Goal: Task Accomplishment & Management: Manage account settings

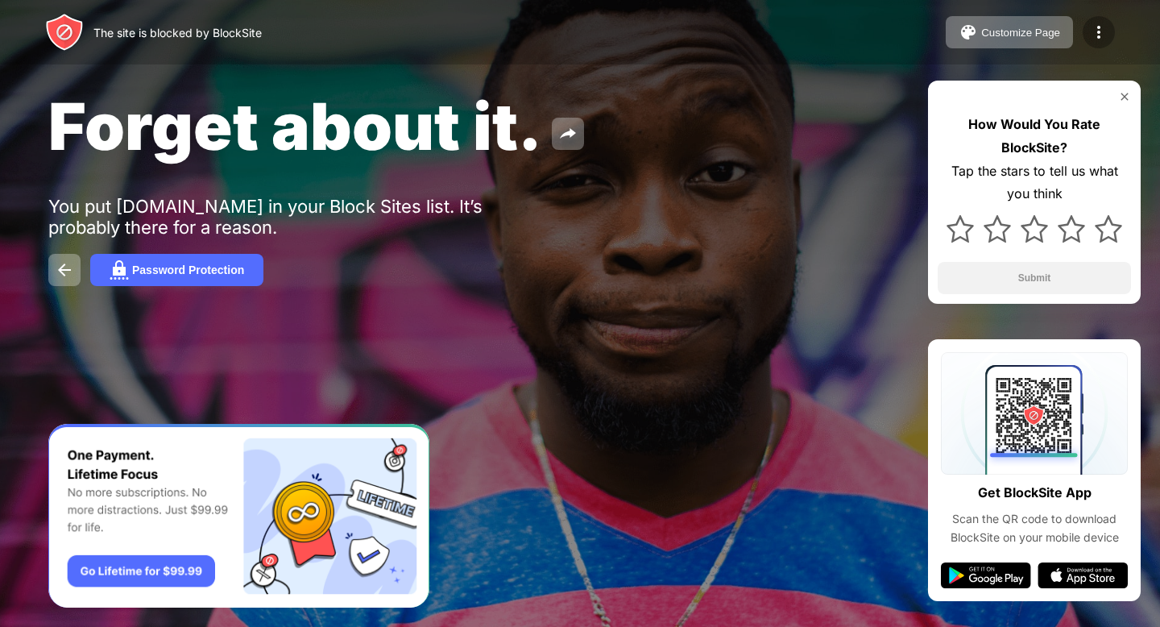
click at [1087, 35] on div at bounding box center [1099, 32] width 32 height 32
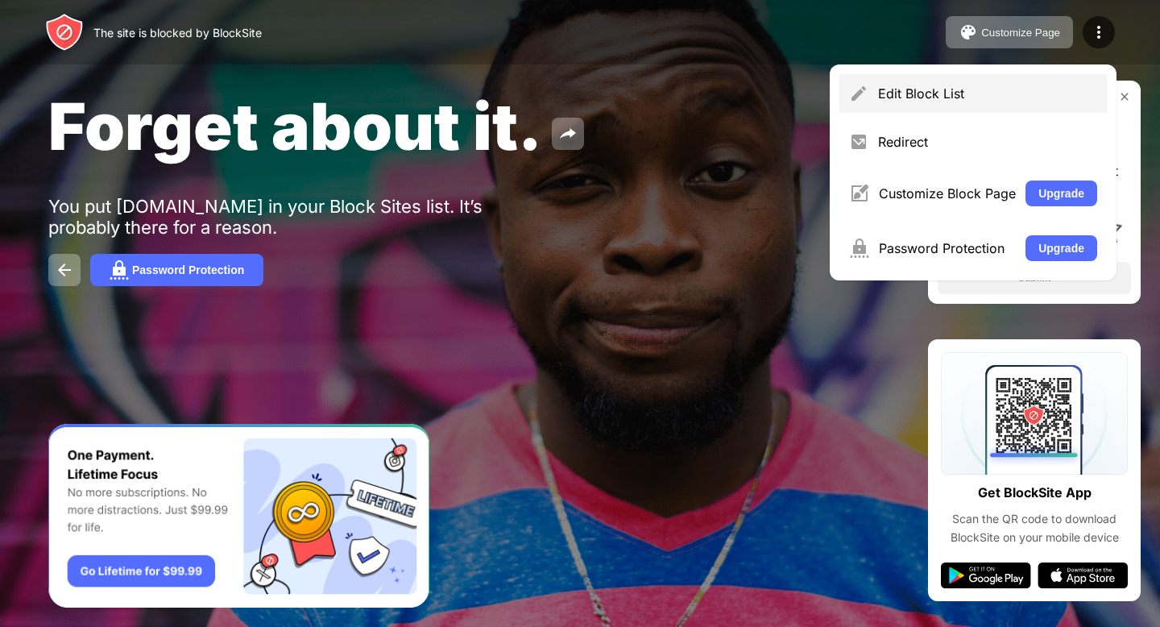
click at [946, 98] on div "Edit Block List" at bounding box center [987, 93] width 219 height 16
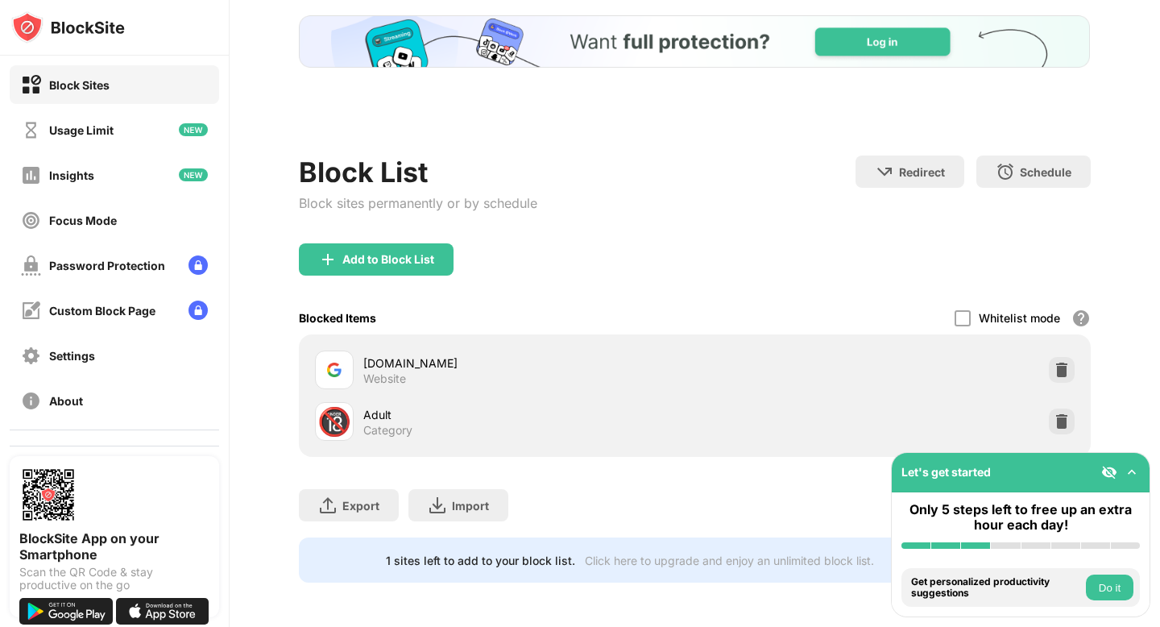
scroll to position [17, 0]
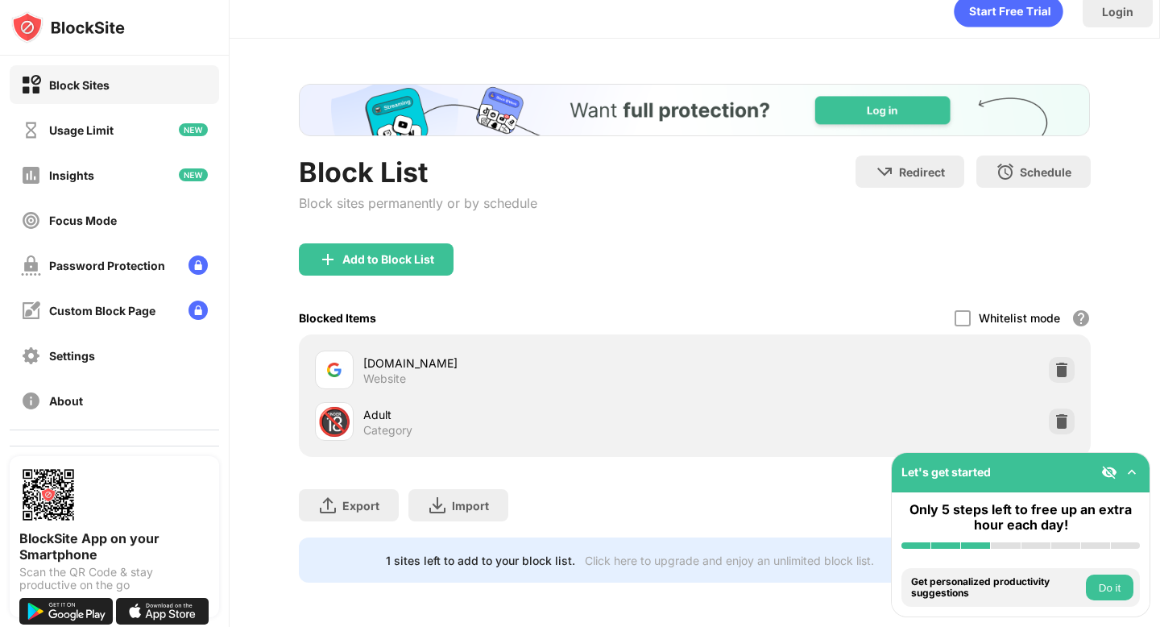
click at [871, 301] on div "Blocked Items Whitelist mode Block all websites except for those in your whitel…" at bounding box center [694, 317] width 791 height 33
click at [820, 358] on div "calendar.google.com Website" at bounding box center [695, 370] width 772 height 52
click at [1069, 367] on img at bounding box center [1062, 370] width 16 height 16
